Goal: Information Seeking & Learning: Understand process/instructions

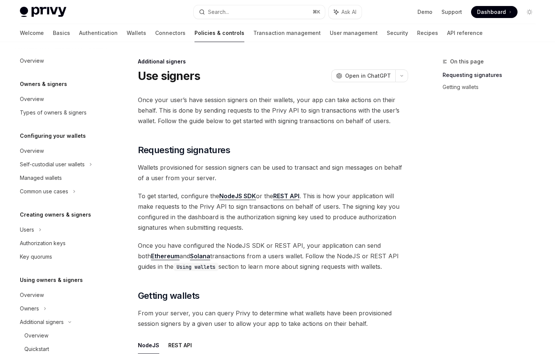
scroll to position [205, 0]
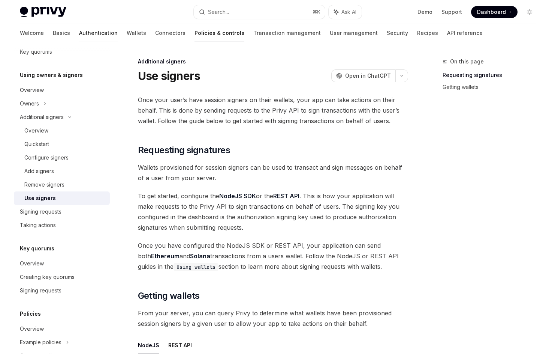
click at [81, 35] on link "Authentication" at bounding box center [98, 33] width 39 height 18
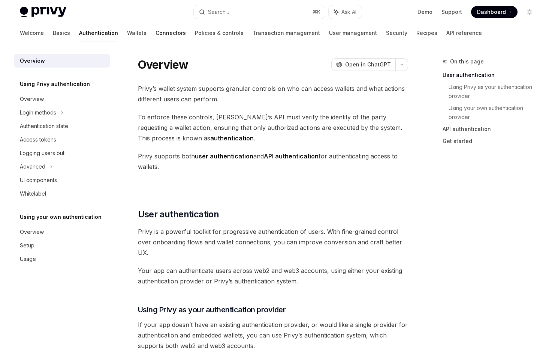
click at [156, 32] on link "Connectors" at bounding box center [171, 33] width 30 height 18
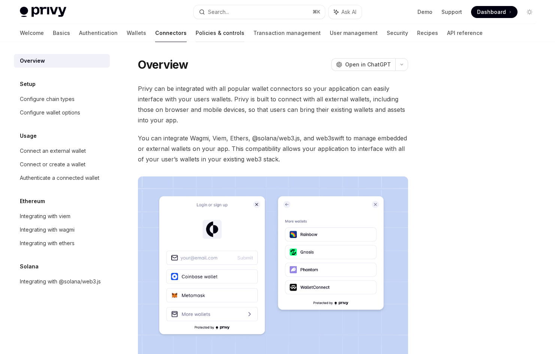
click at [196, 36] on link "Policies & controls" at bounding box center [220, 33] width 49 height 18
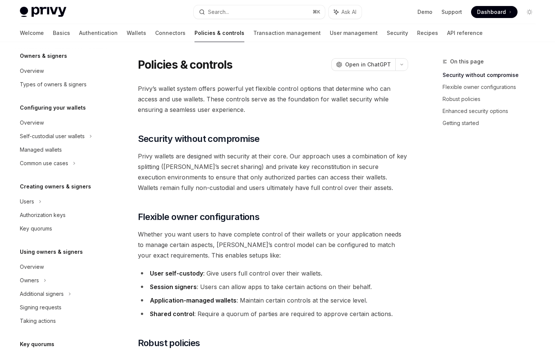
scroll to position [30, 0]
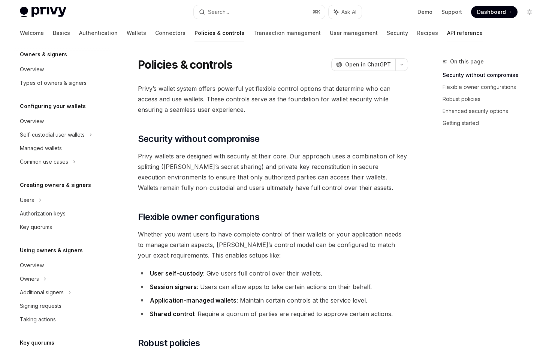
click at [447, 30] on link "API reference" at bounding box center [465, 33] width 36 height 18
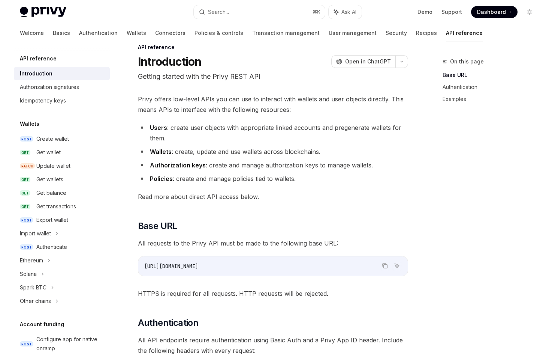
scroll to position [17, 0]
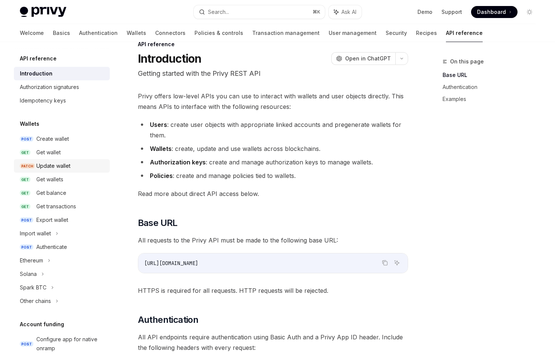
click at [78, 168] on div "Update wallet" at bounding box center [70, 165] width 69 height 9
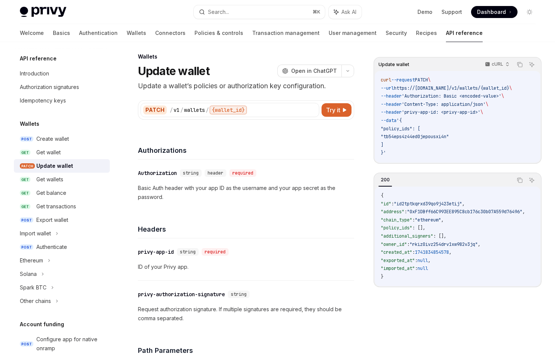
scroll to position [4, 0]
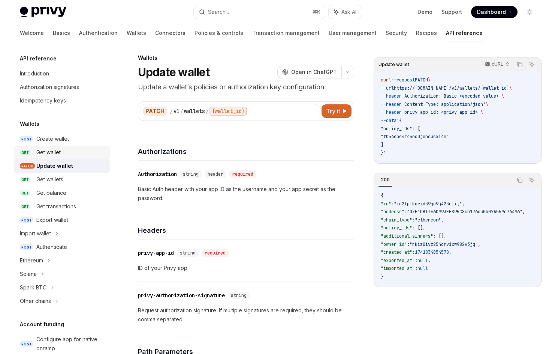
click at [48, 149] on div "Get wallet" at bounding box center [48, 152] width 24 height 9
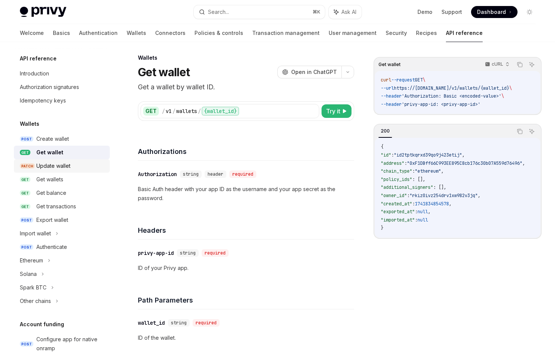
click at [54, 169] on div "Update wallet" at bounding box center [53, 165] width 34 height 9
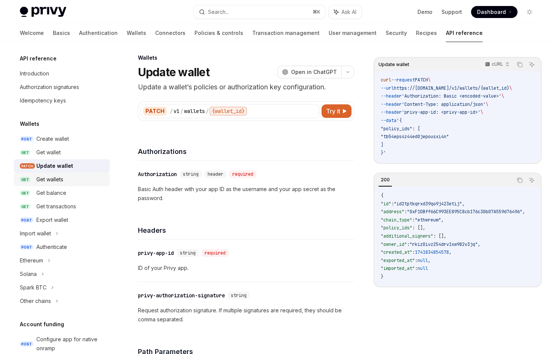
click at [57, 179] on div "Get wallets" at bounding box center [49, 179] width 27 height 9
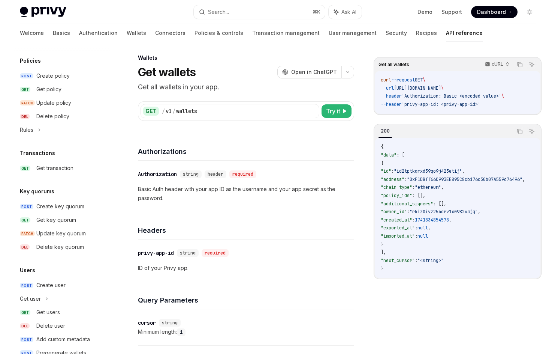
scroll to position [421, 0]
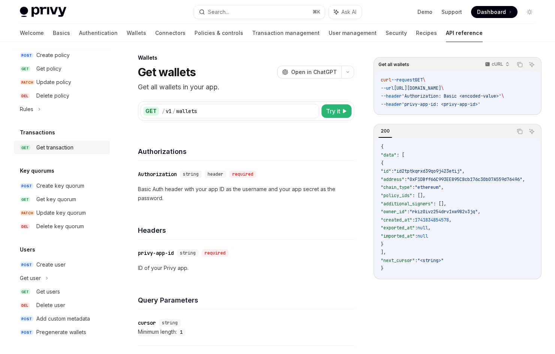
click at [87, 153] on link "GET Get transaction" at bounding box center [62, 147] width 96 height 13
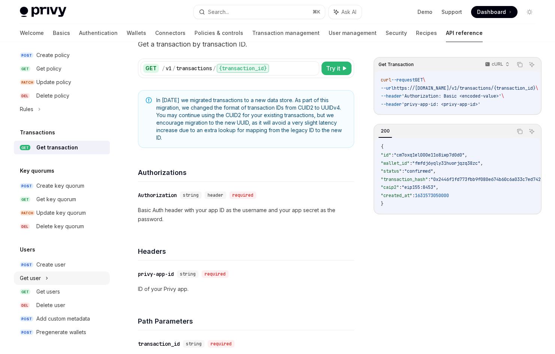
scroll to position [48, 0]
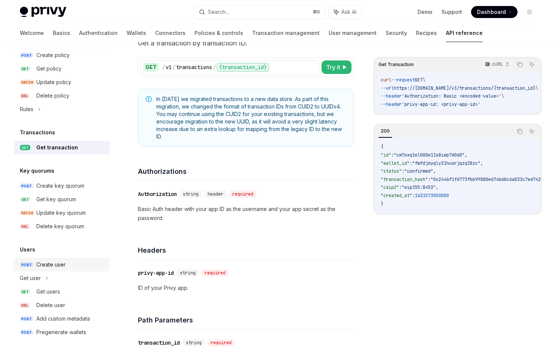
click at [67, 261] on div "Create user" at bounding box center [70, 264] width 69 height 9
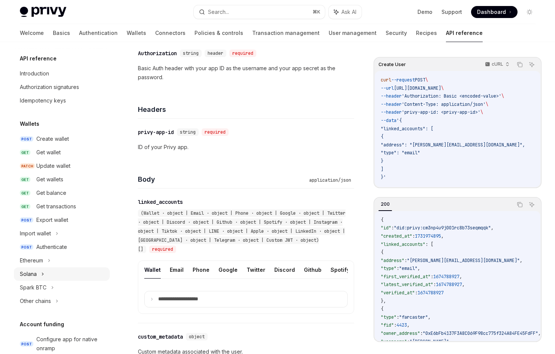
click at [39, 270] on div "Solana" at bounding box center [62, 273] width 96 height 13
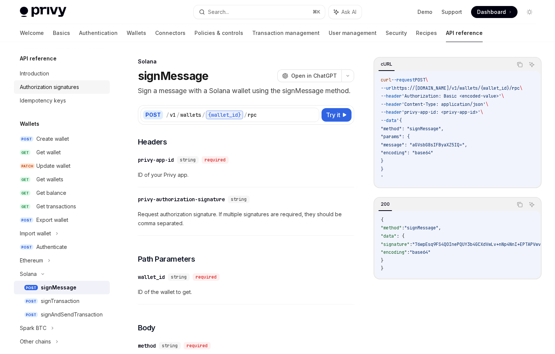
click at [70, 85] on div "Authorization signatures" at bounding box center [49, 86] width 59 height 9
type textarea "*"
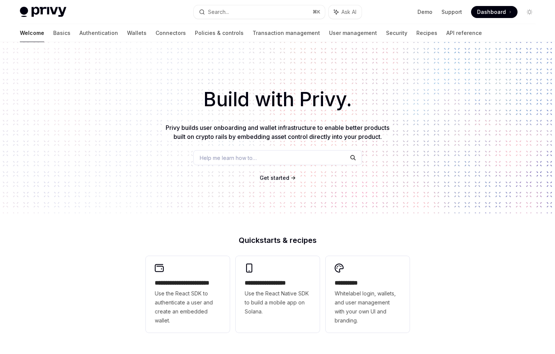
click at [339, 115] on div "Build with Privy. Privy builds user onboarding and wallet infrastructure to ena…" at bounding box center [277, 127] width 555 height 171
click at [275, 154] on div "Help me learn how to…" at bounding box center [277, 157] width 169 height 15
click at [422, 88] on h1 "Build with Privy." at bounding box center [277, 99] width 531 height 29
click at [195, 31] on link "Policies & controls" at bounding box center [219, 33] width 49 height 18
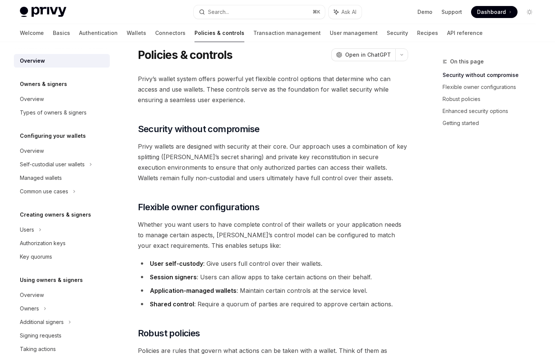
scroll to position [12, 0]
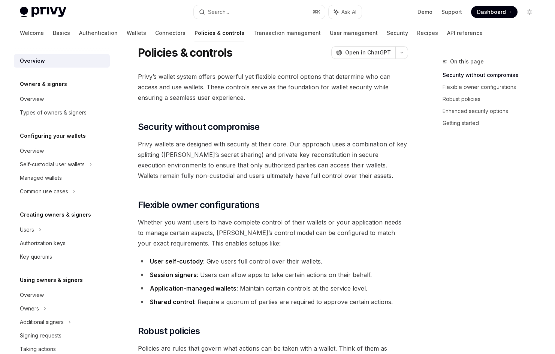
click at [340, 96] on span "Privy’s wallet system offers powerful yet flexible control options that determi…" at bounding box center [273, 86] width 270 height 31
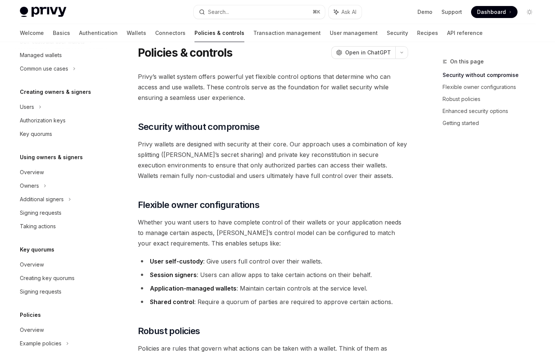
scroll to position [128, 0]
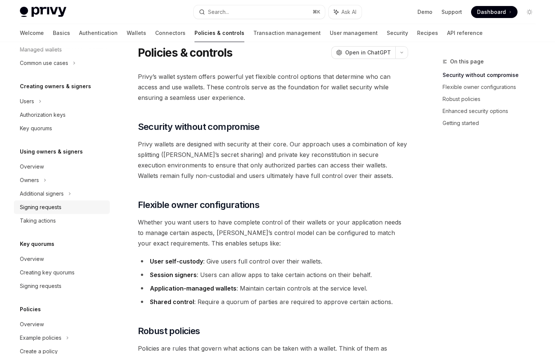
click at [49, 204] on div "Signing requests" at bounding box center [41, 206] width 42 height 9
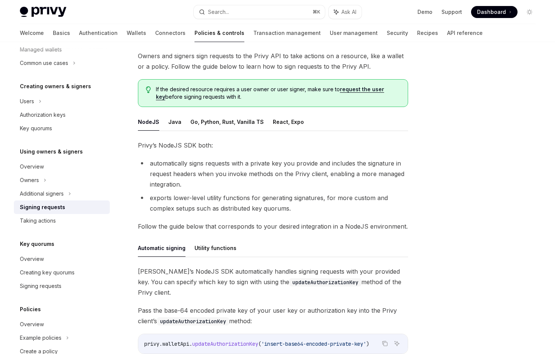
scroll to position [57, 0]
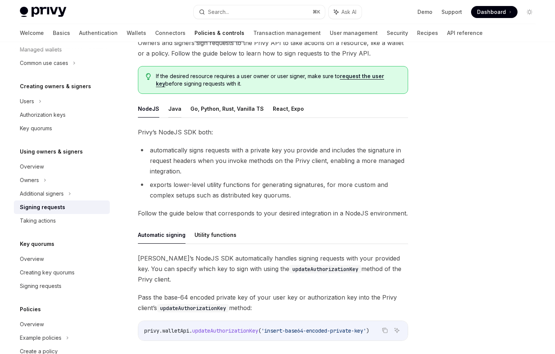
click at [177, 116] on button "Java" at bounding box center [174, 109] width 13 height 18
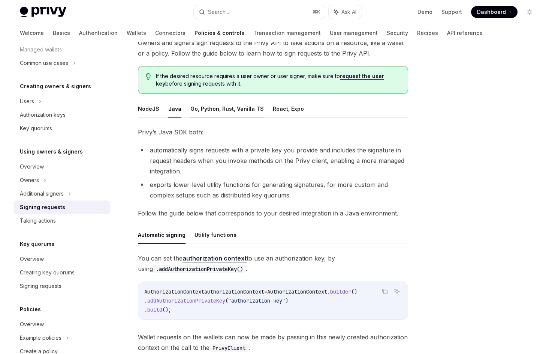
click at [201, 111] on button "Go, Python, Rust, Vanilla TS" at bounding box center [226, 109] width 73 height 18
type textarea "*"
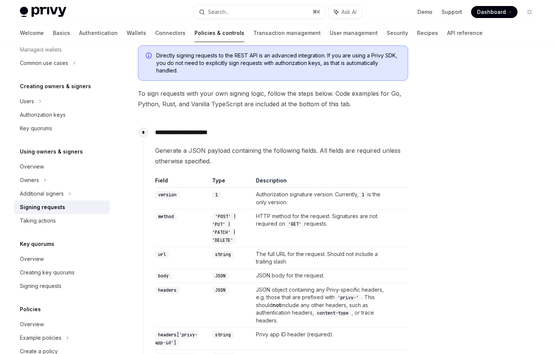
scroll to position [145, 0]
